Goal: Task Accomplishment & Management: Use online tool/utility

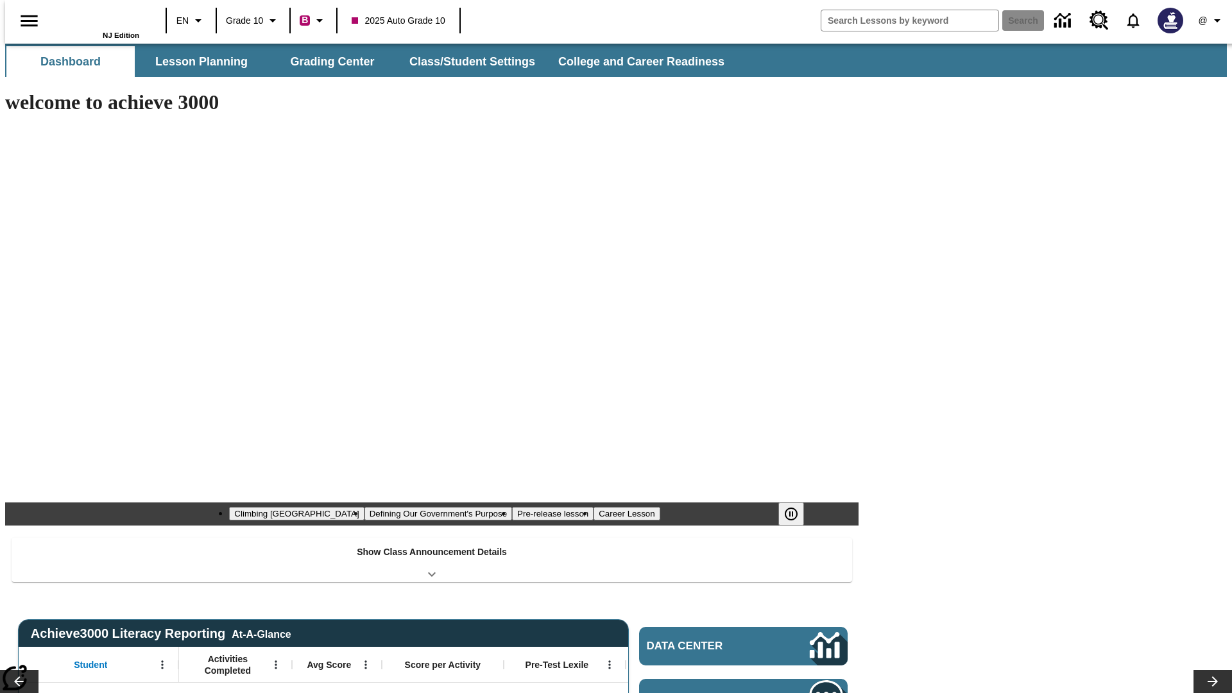
type input "-1"
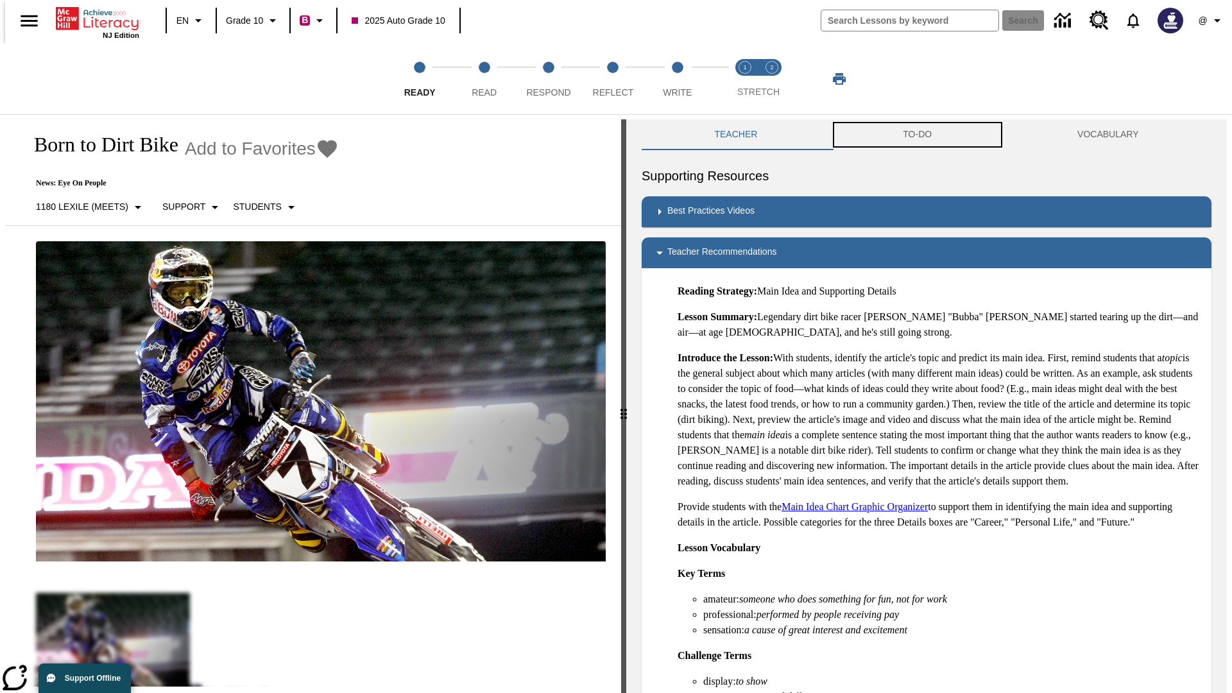
click at [918, 135] on button "TO-DO" at bounding box center [917, 134] width 175 height 31
